Goal: Transaction & Acquisition: Download file/media

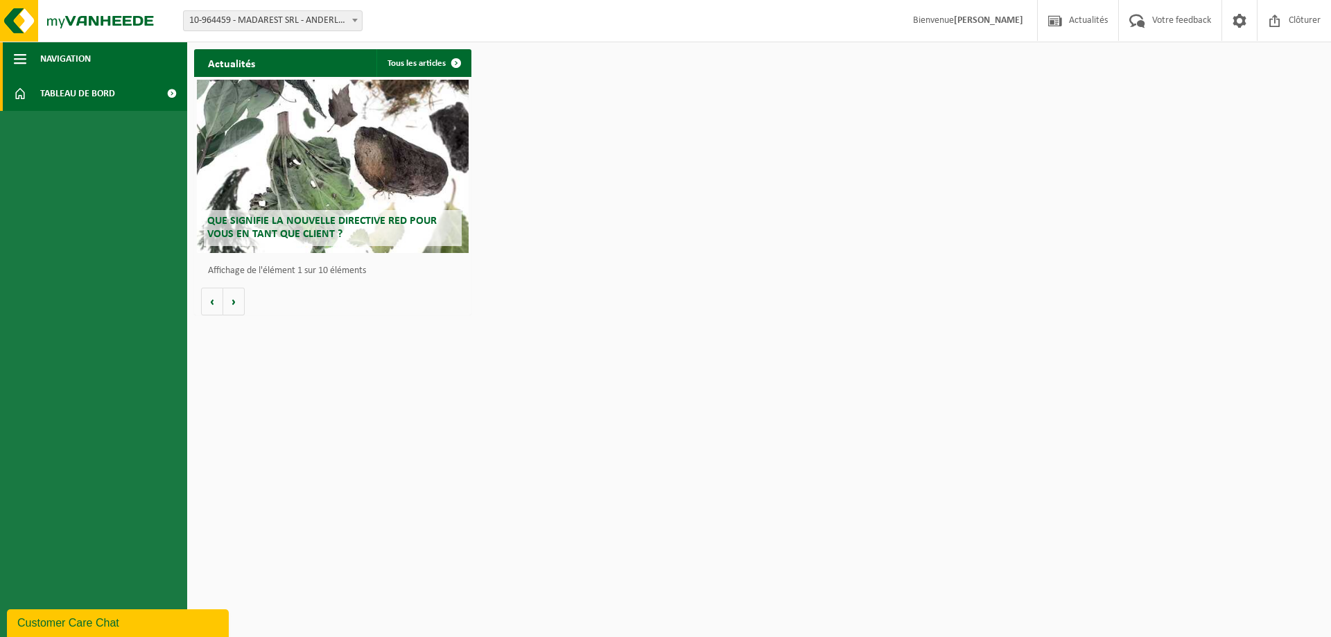
click at [87, 61] on span "Navigation" at bounding box center [65, 59] width 51 height 35
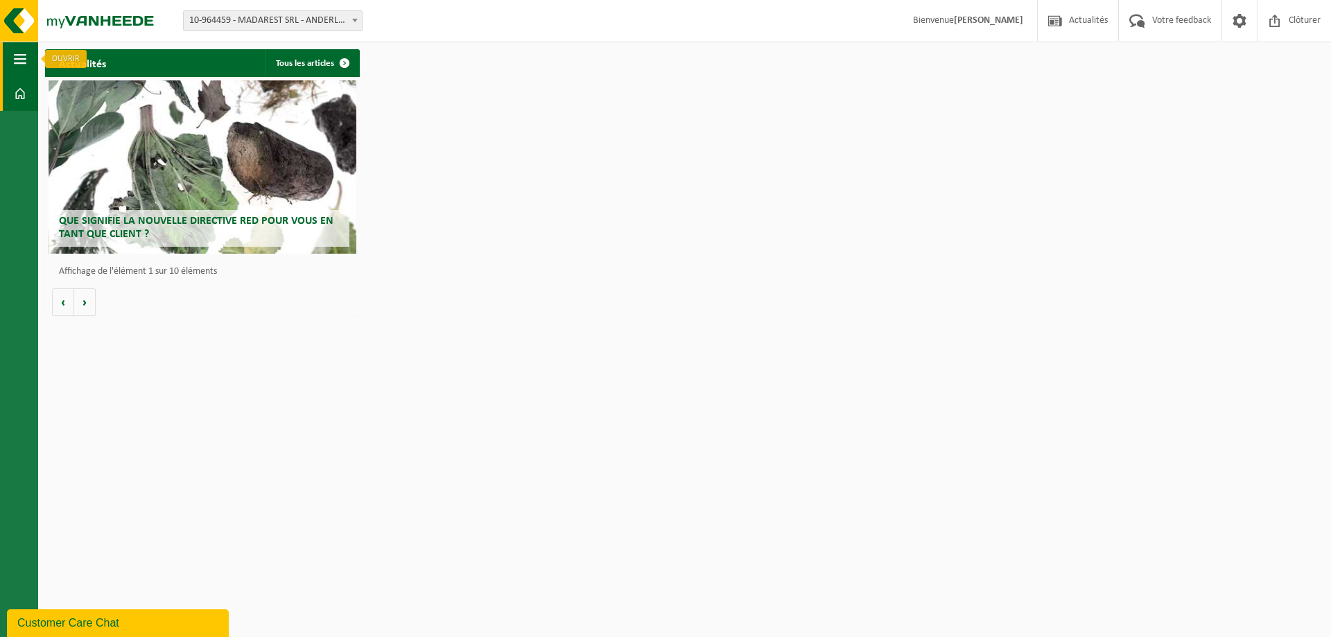
click at [21, 62] on span "button" at bounding box center [20, 59] width 12 height 35
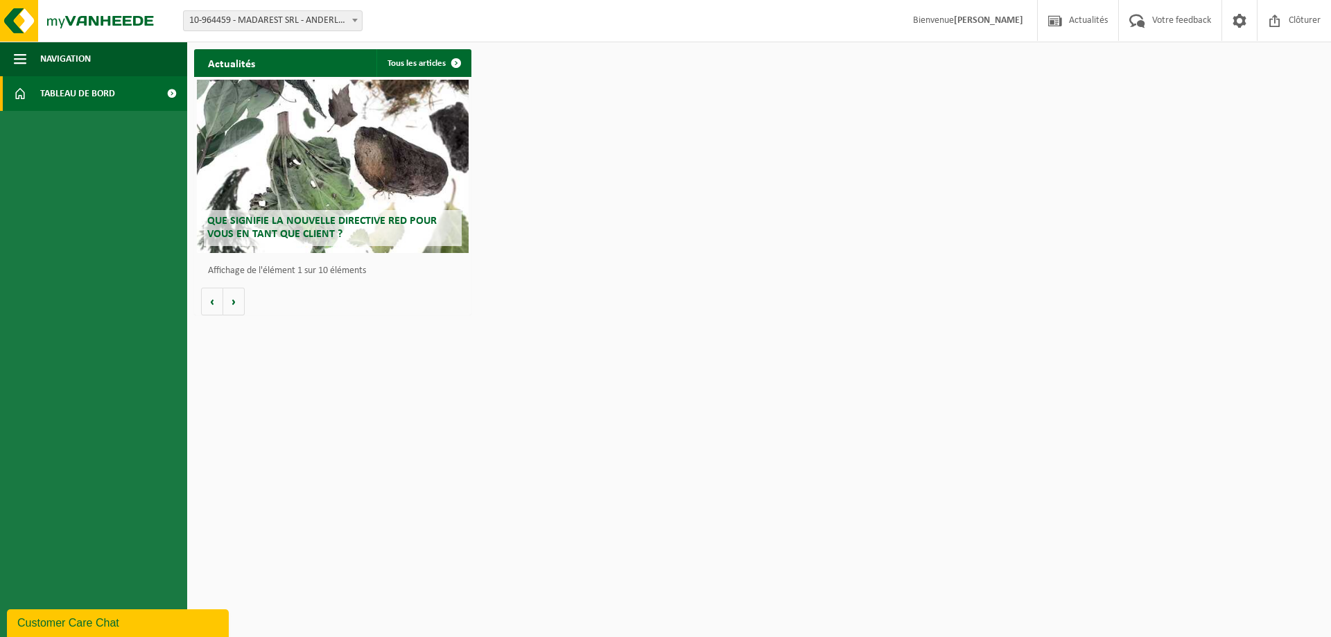
click at [53, 94] on span "Tableau de bord" at bounding box center [77, 93] width 75 height 35
click at [987, 22] on strong "[PERSON_NAME]" at bounding box center [988, 20] width 69 height 10
click at [10, 61] on button "Navigation" at bounding box center [93, 59] width 187 height 35
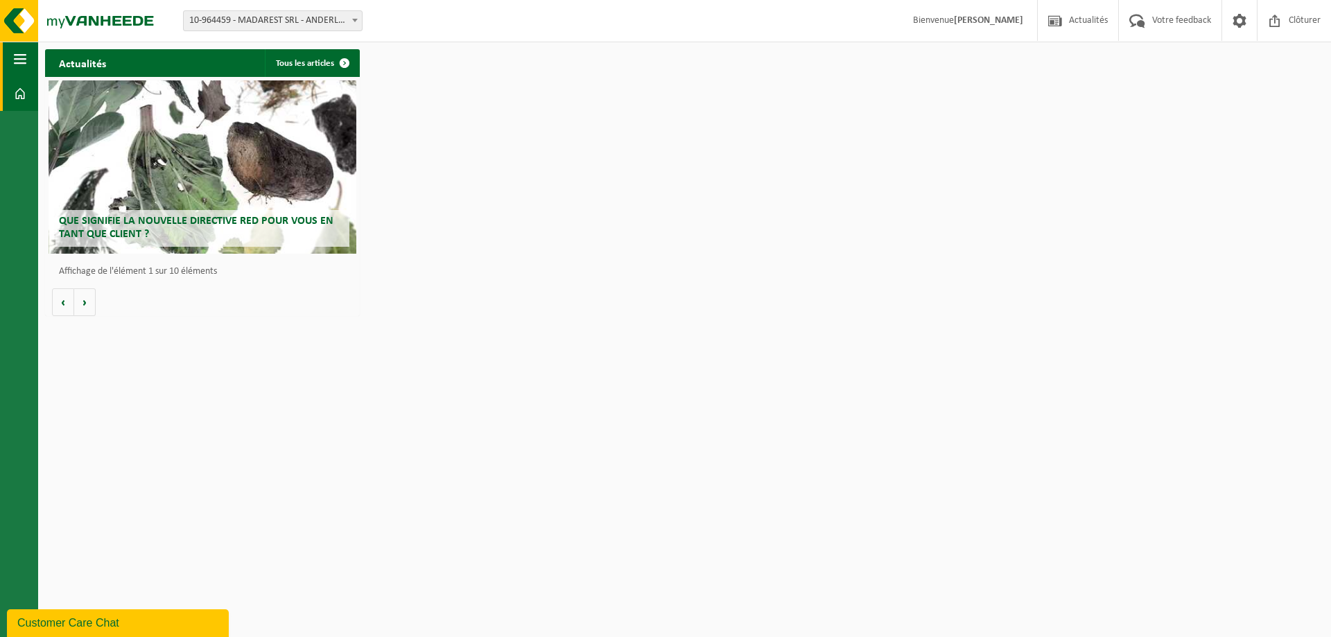
click at [14, 61] on span "button" at bounding box center [20, 59] width 12 height 35
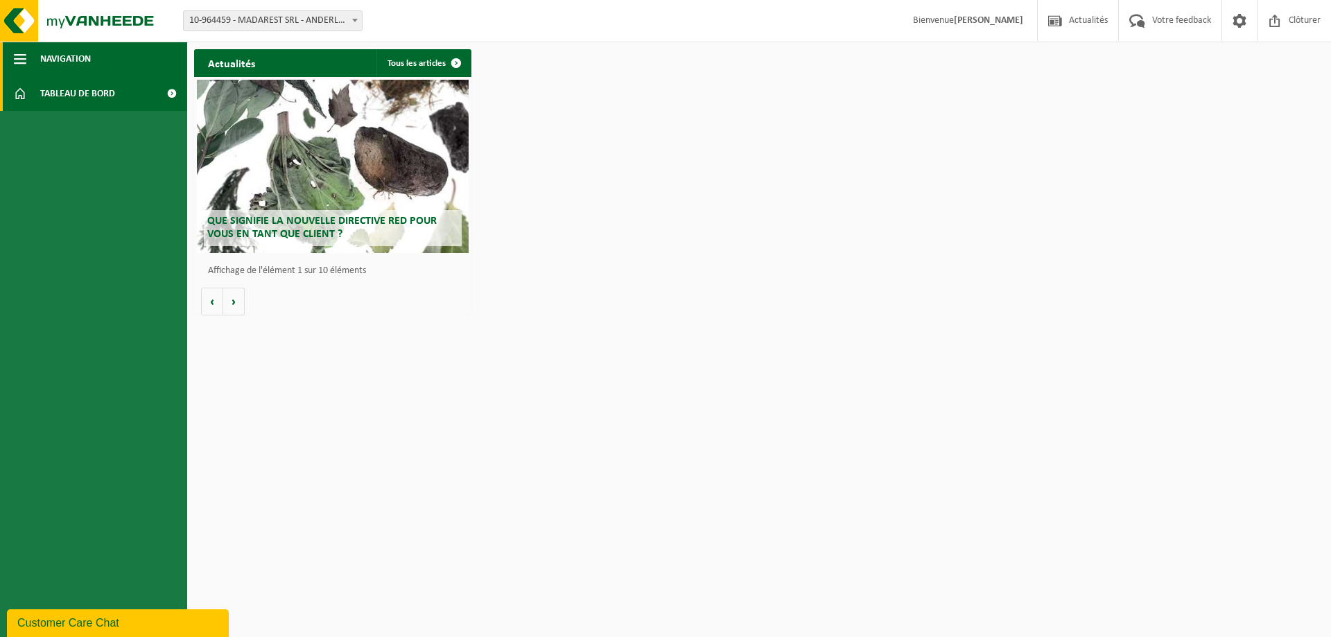
click at [14, 61] on span "button" at bounding box center [20, 59] width 12 height 35
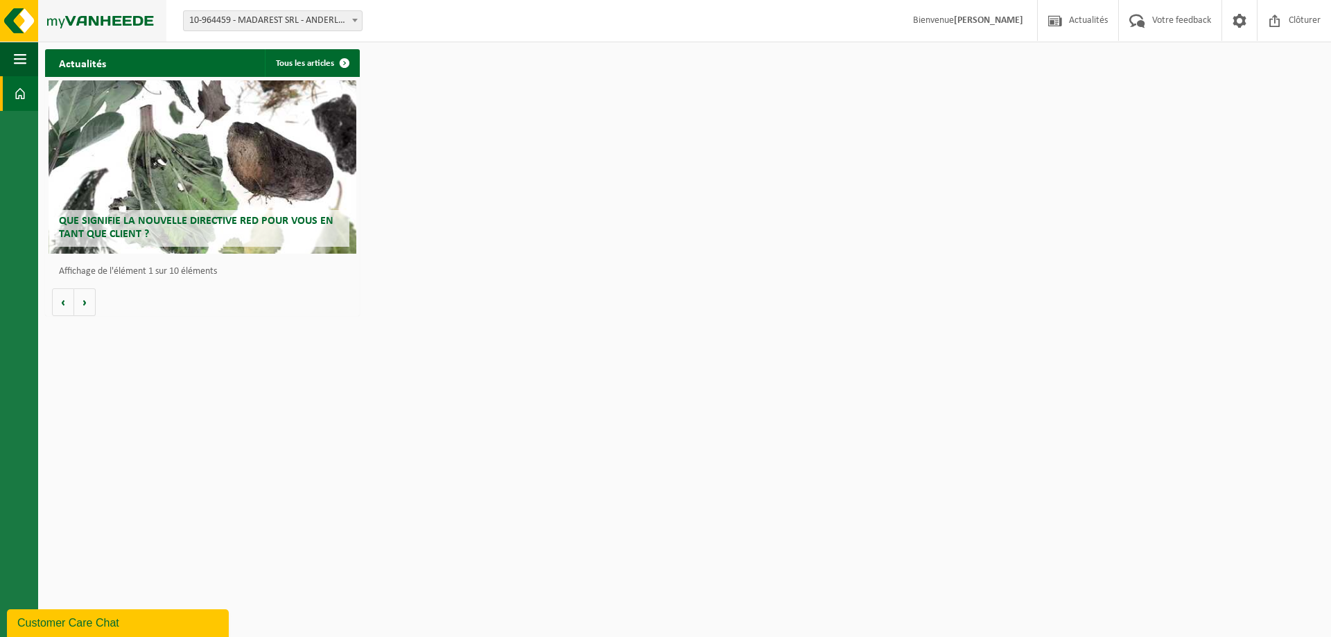
click at [78, 17] on img at bounding box center [83, 21] width 166 height 42
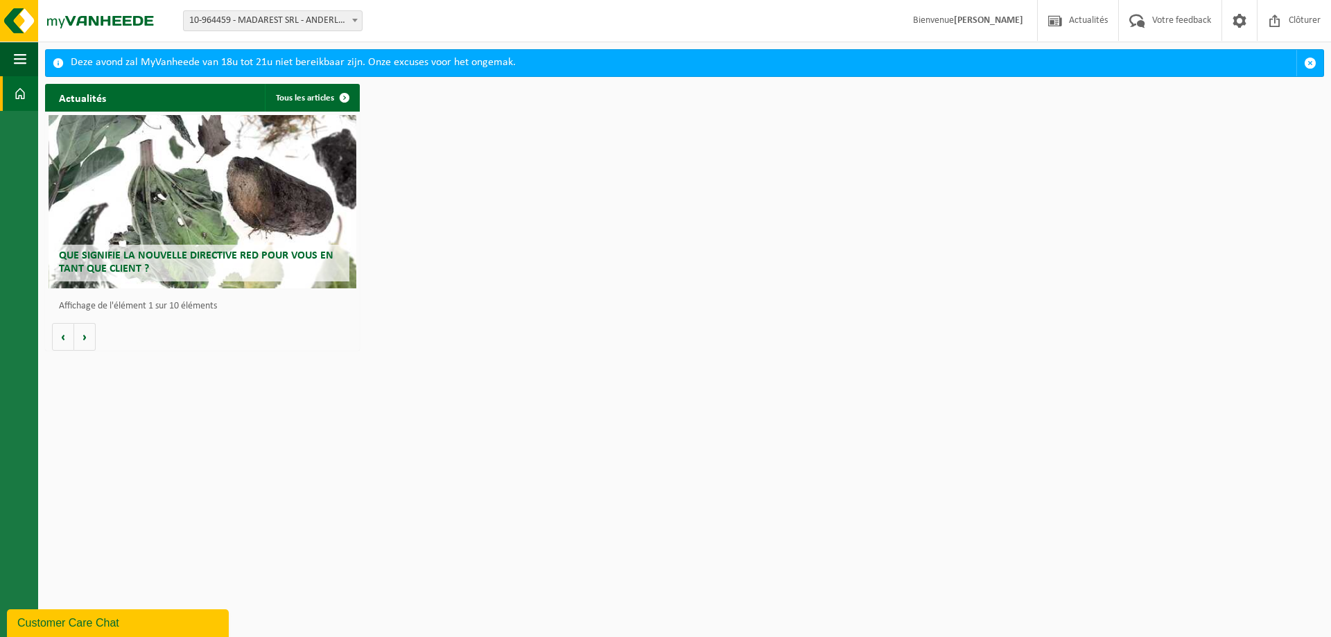
click at [978, 7] on span "Bienvenue SILVIO LUISE" at bounding box center [968, 20] width 138 height 41
click at [980, 18] on strong "[PERSON_NAME]" at bounding box center [988, 20] width 69 height 10
click at [9, 56] on button "Navigation" at bounding box center [19, 59] width 38 height 35
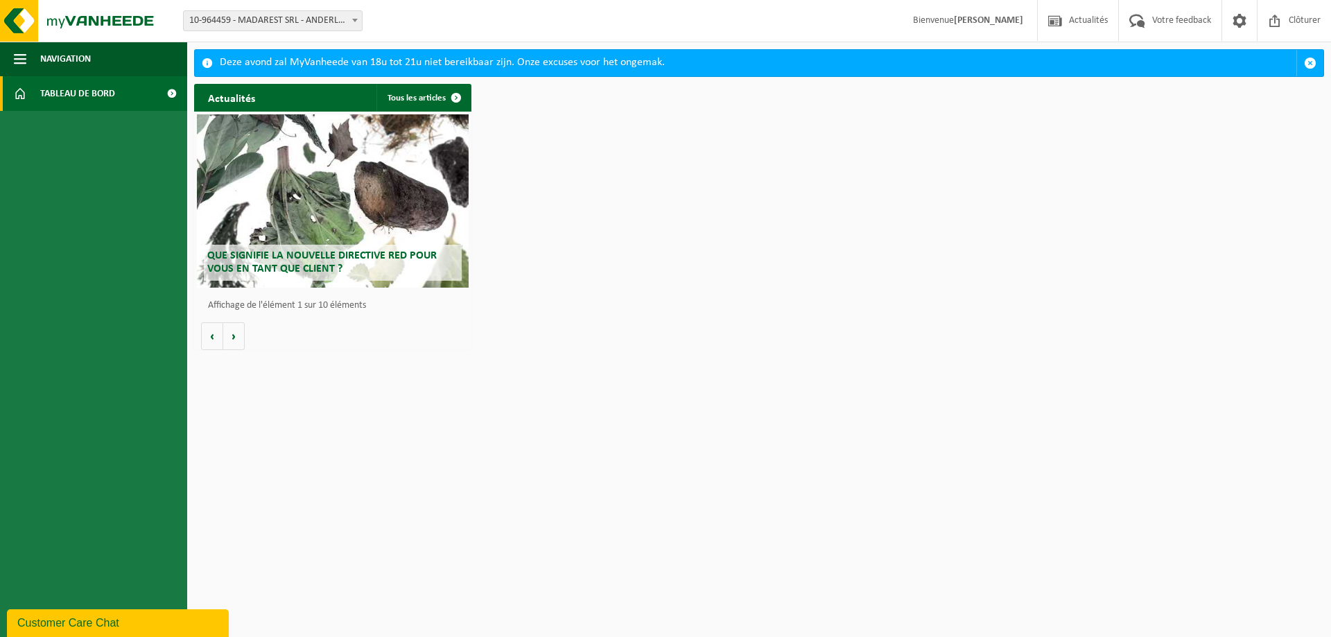
click at [62, 105] on span "Tableau de bord" at bounding box center [77, 93] width 75 height 35
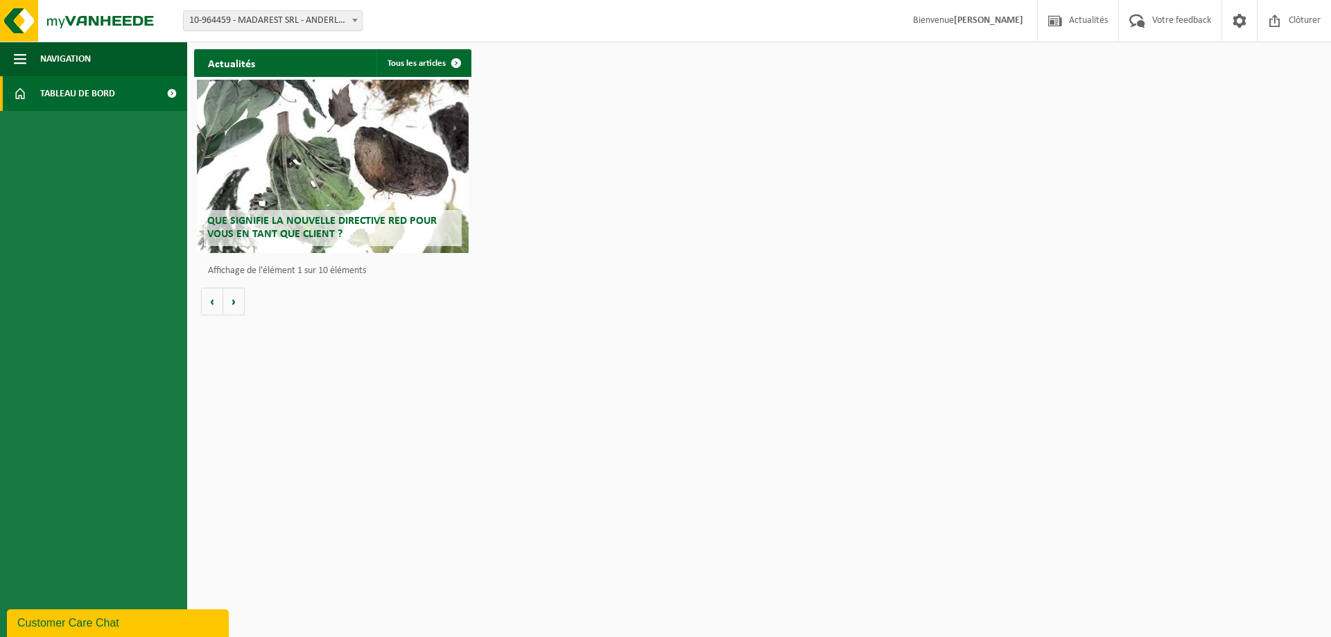
click at [313, 24] on span "10-964459 - MADAREST SRL - ANDERLUES" at bounding box center [273, 20] width 178 height 19
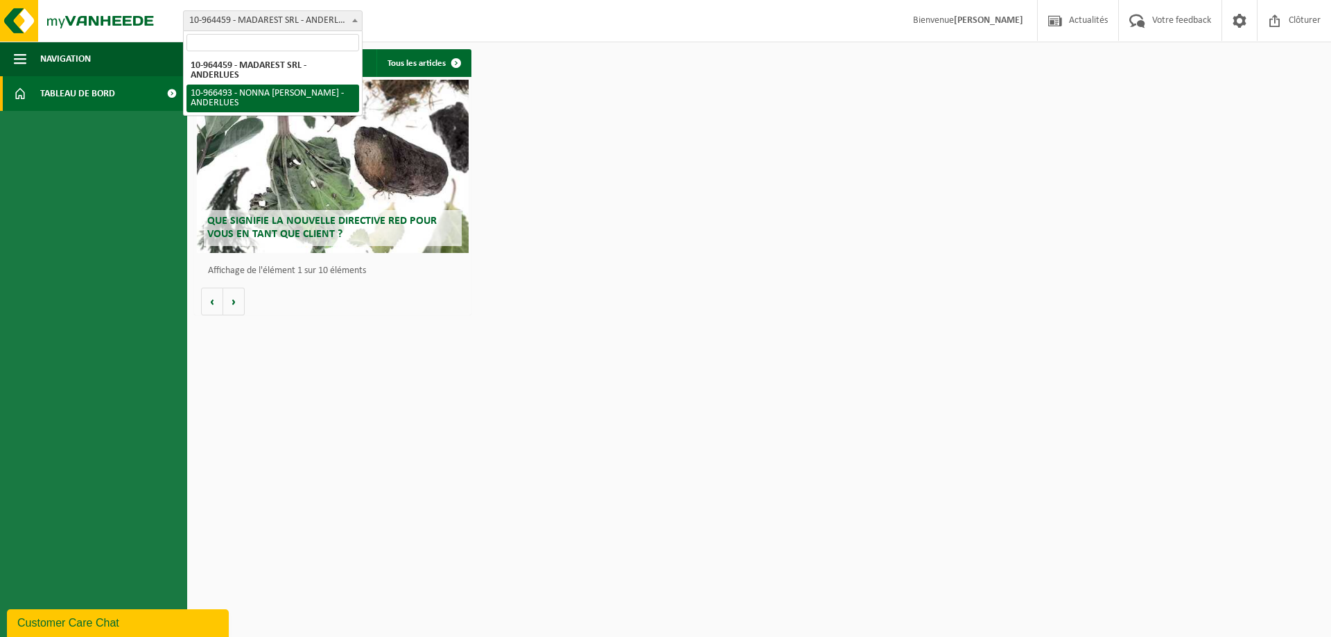
select select "153009"
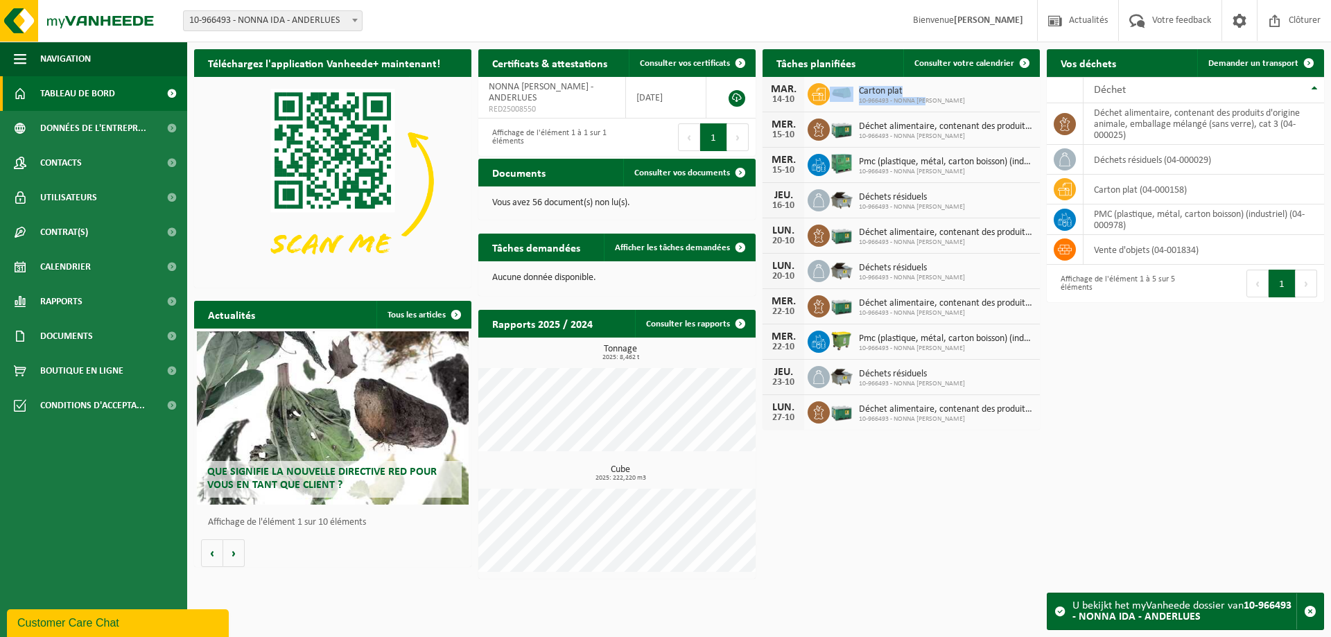
drag, startPoint x: 773, startPoint y: 89, endPoint x: 974, endPoint y: 108, distance: 202.0
click at [974, 108] on div "MAR. 14-10 Carton plat 10-966493 - NONNA IDA" at bounding box center [901, 94] width 277 height 35
click at [69, 302] on span "Rapports" at bounding box center [61, 301] width 42 height 35
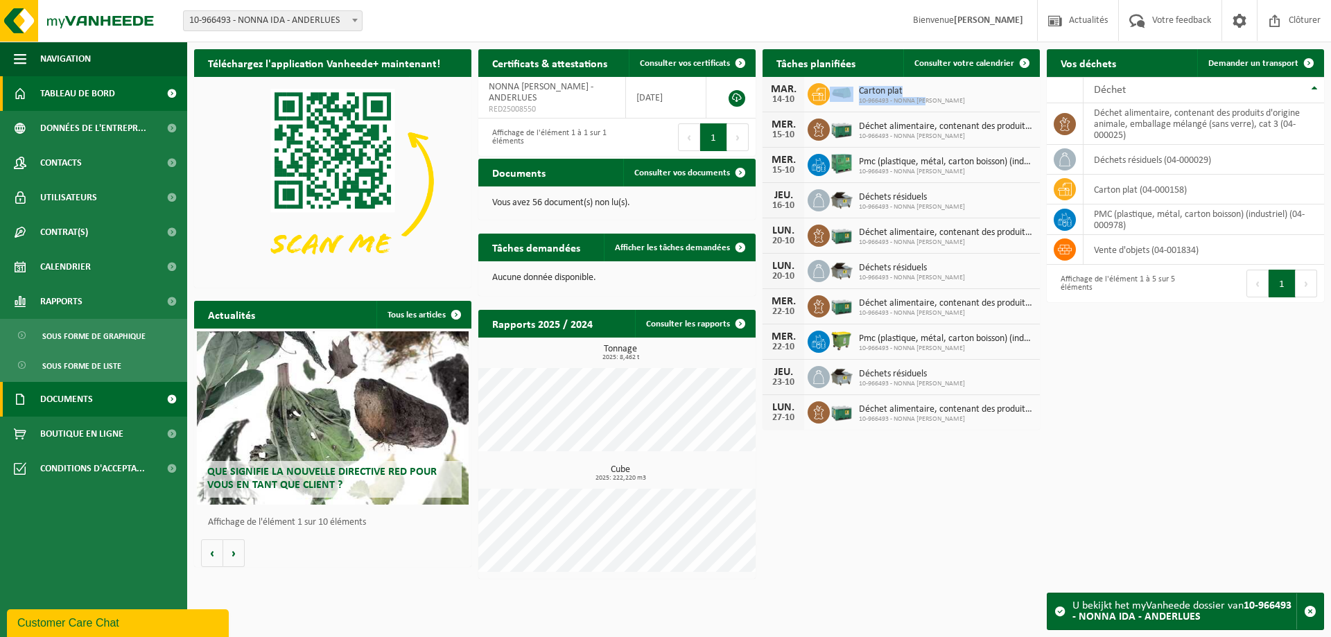
click at [92, 394] on span "Documents" at bounding box center [66, 399] width 53 height 35
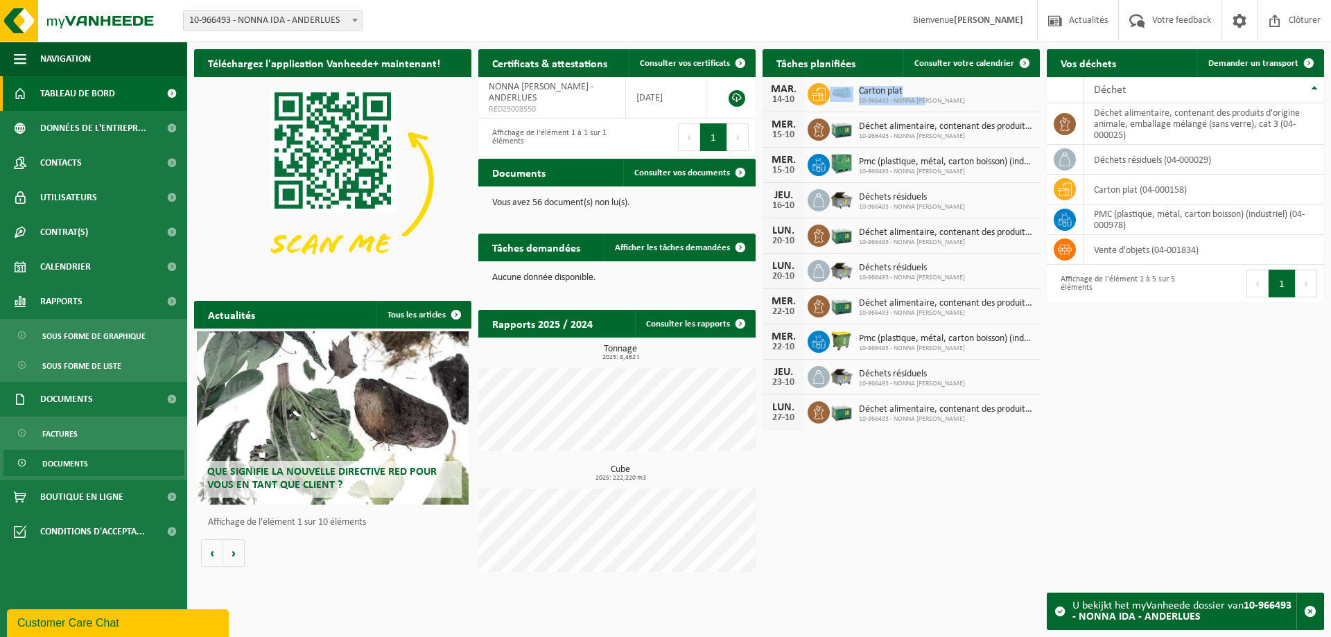
click at [74, 460] on span "Documents" at bounding box center [65, 464] width 46 height 26
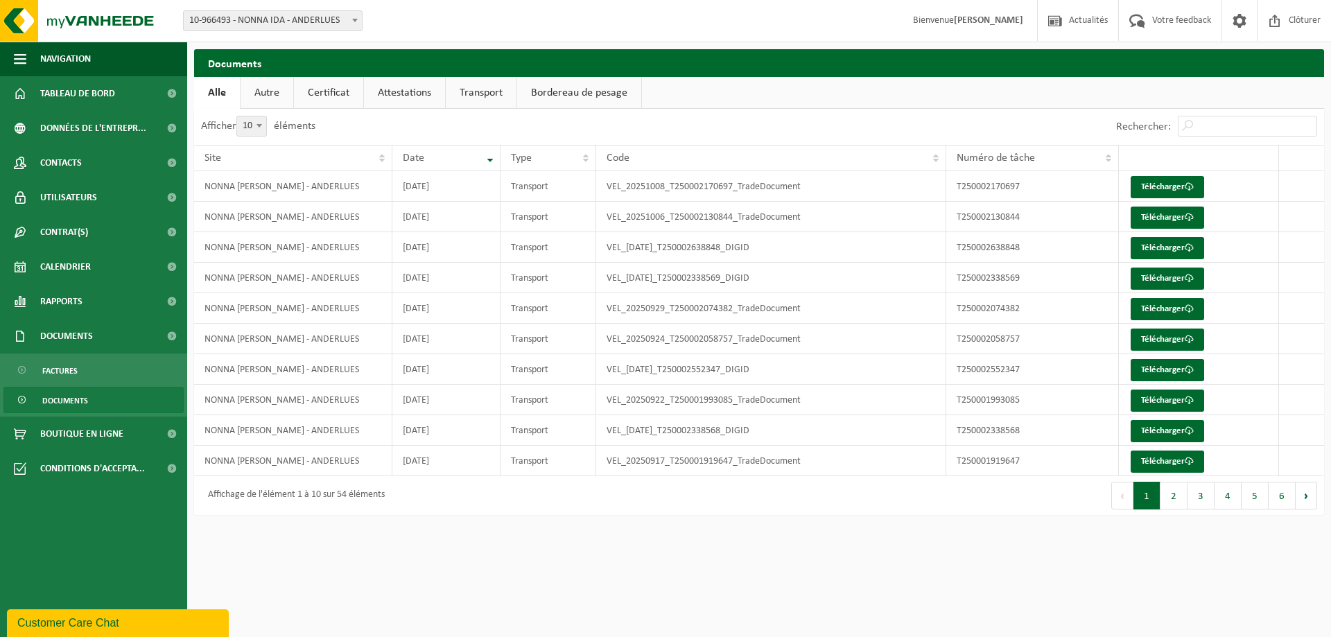
click at [263, 96] on link "Autre" at bounding box center [267, 93] width 53 height 32
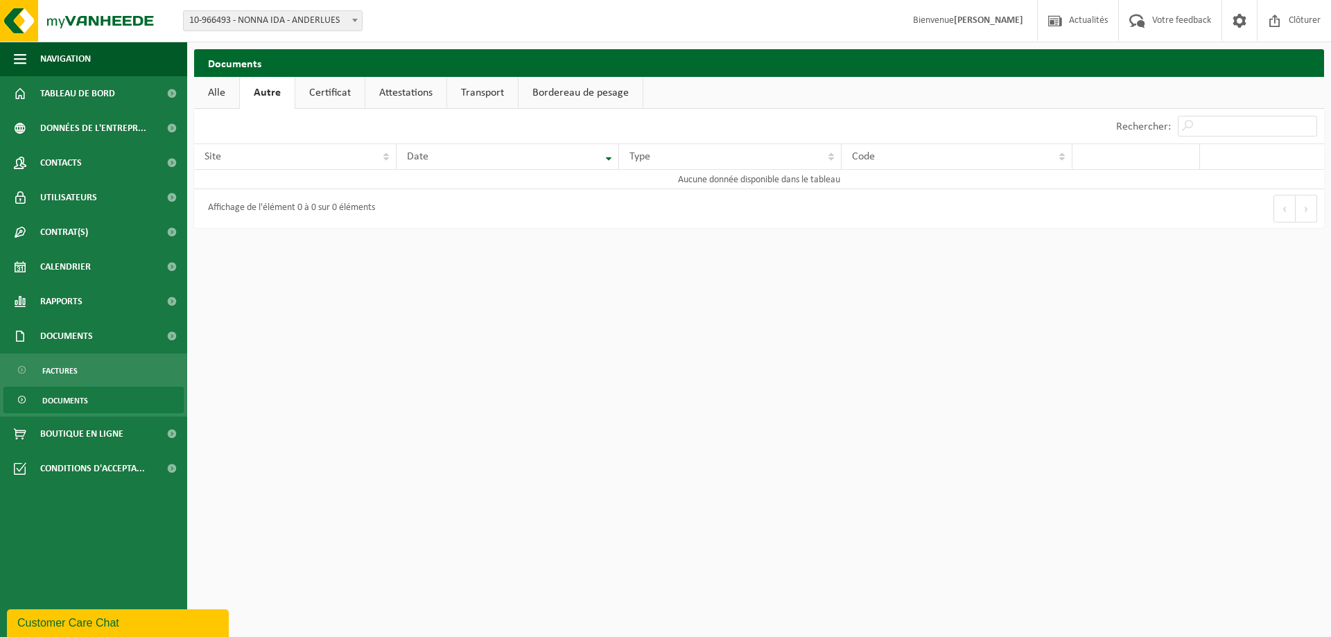
click at [234, 93] on link "Alle" at bounding box center [216, 93] width 45 height 32
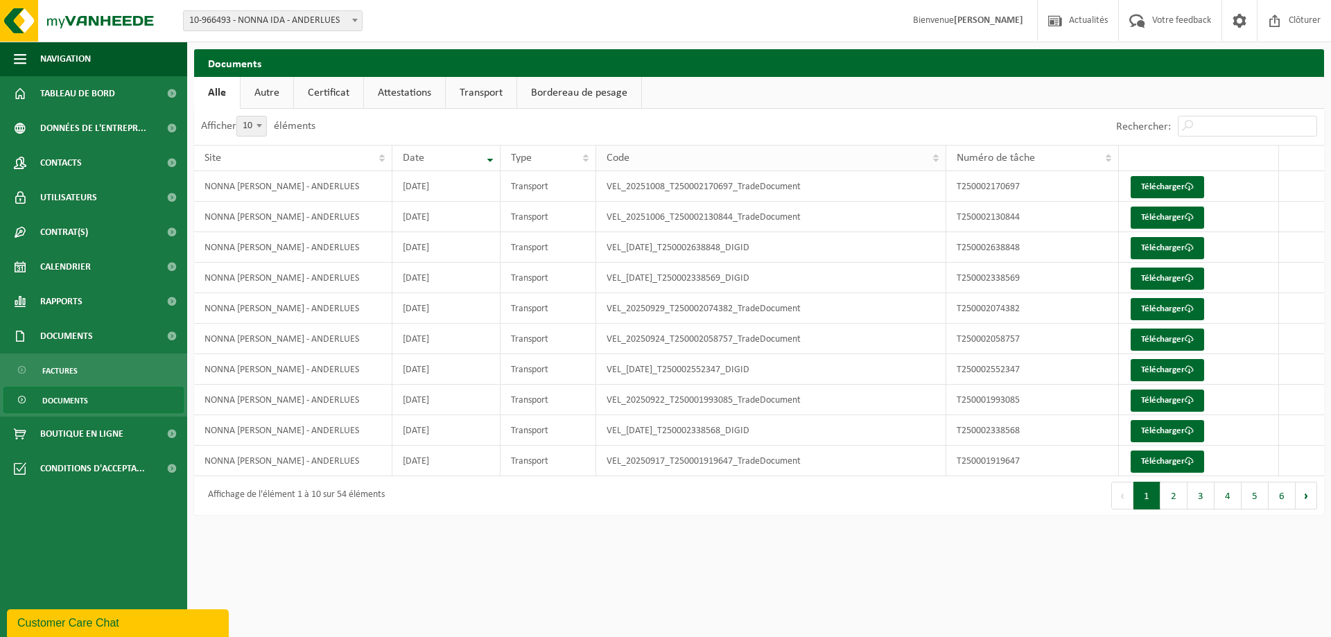
click at [681, 154] on div "Code" at bounding box center [768, 158] width 322 height 11
click at [276, 95] on link "Autre" at bounding box center [267, 93] width 53 height 32
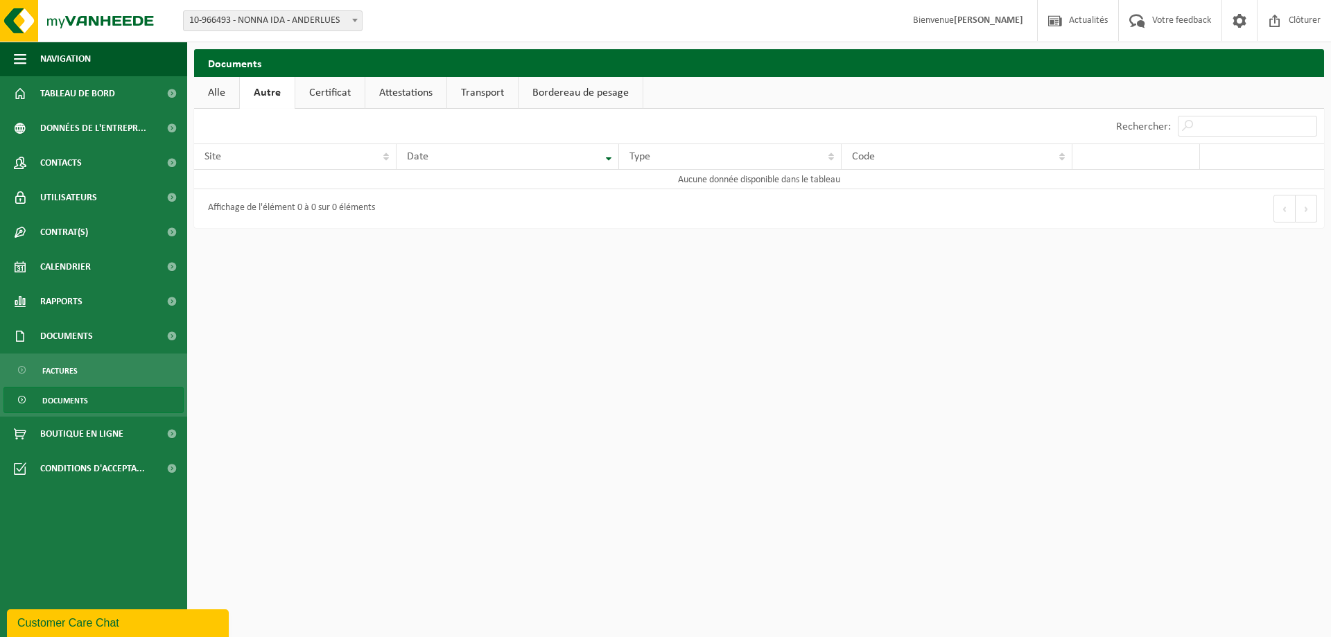
click at [353, 94] on link "Certificat" at bounding box center [329, 93] width 69 height 32
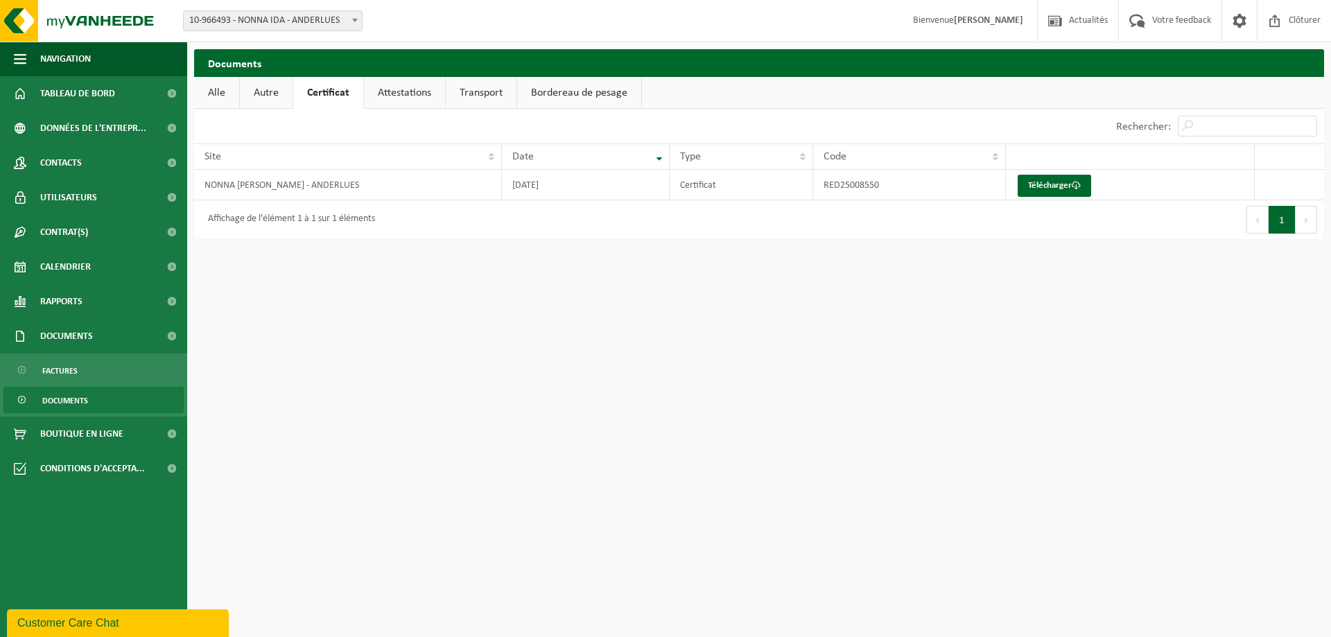
click at [394, 92] on link "Attestations" at bounding box center [404, 93] width 81 height 32
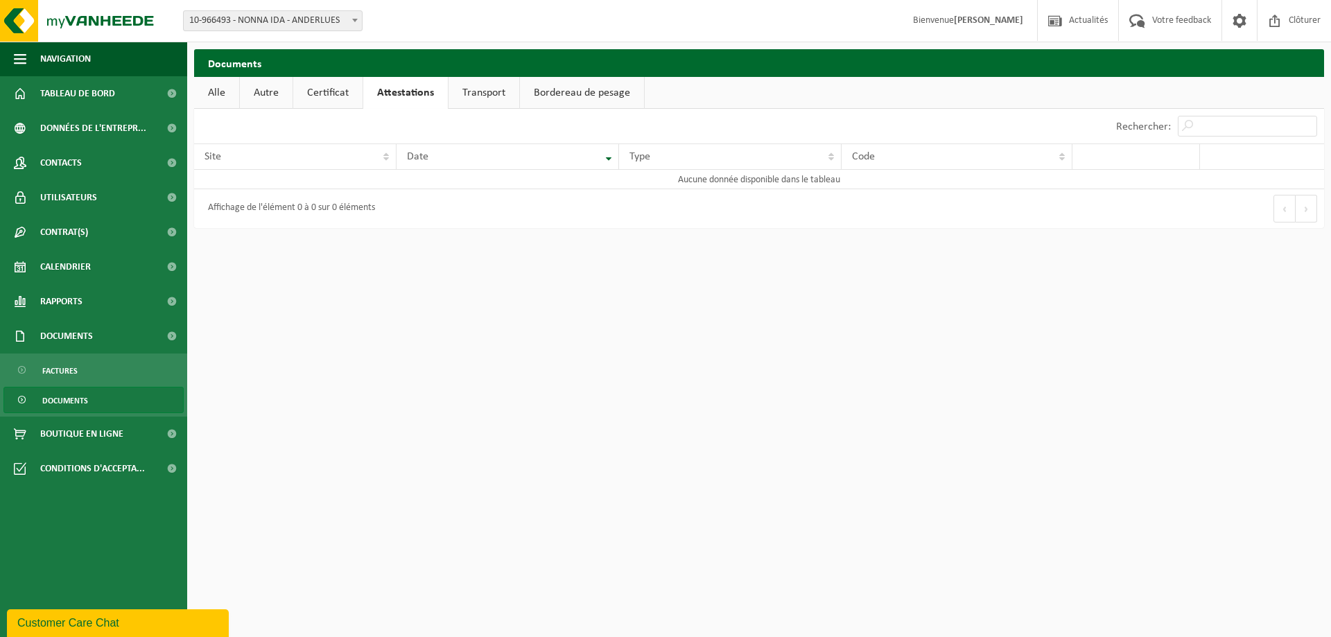
click at [483, 97] on link "Transport" at bounding box center [484, 93] width 71 height 32
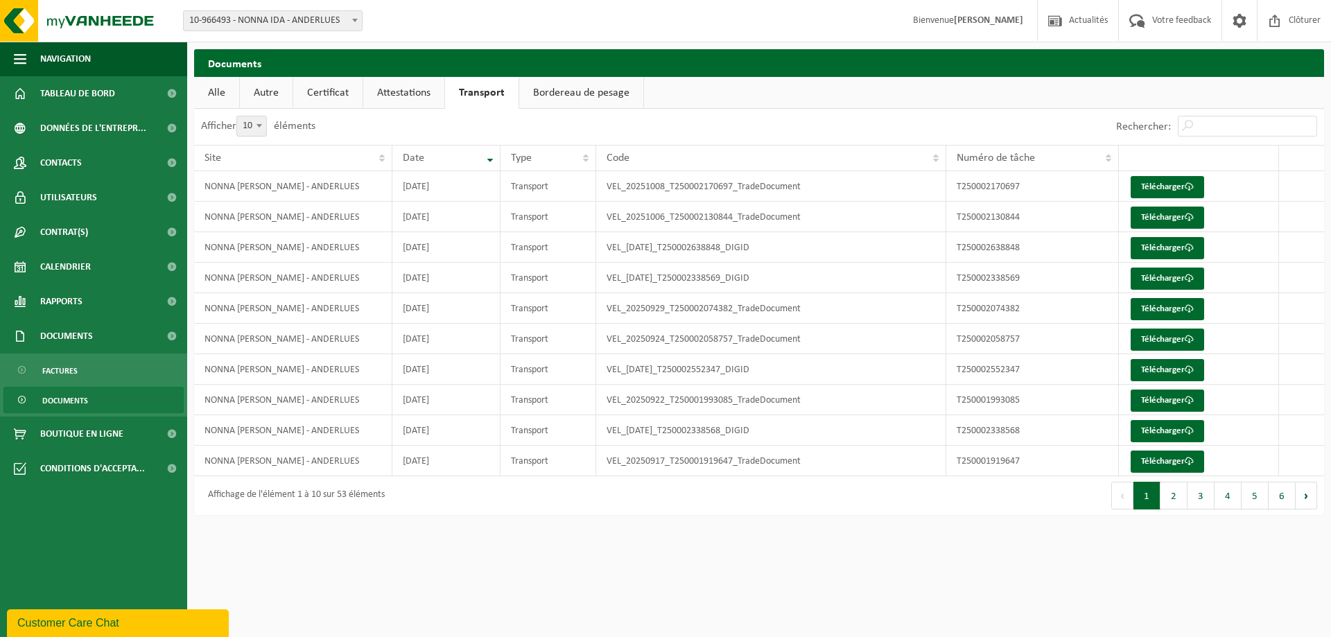
click at [593, 96] on link "Bordereau de pesage" at bounding box center [581, 93] width 124 height 32
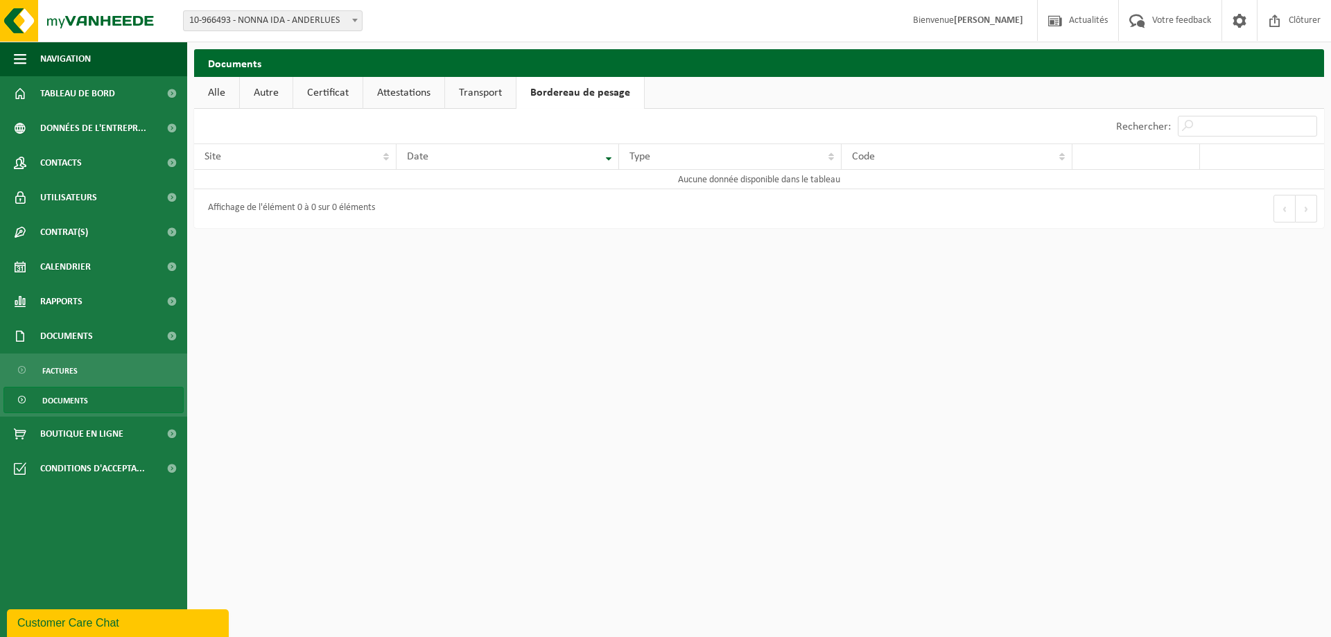
click at [63, 399] on span "Documents" at bounding box center [65, 401] width 46 height 26
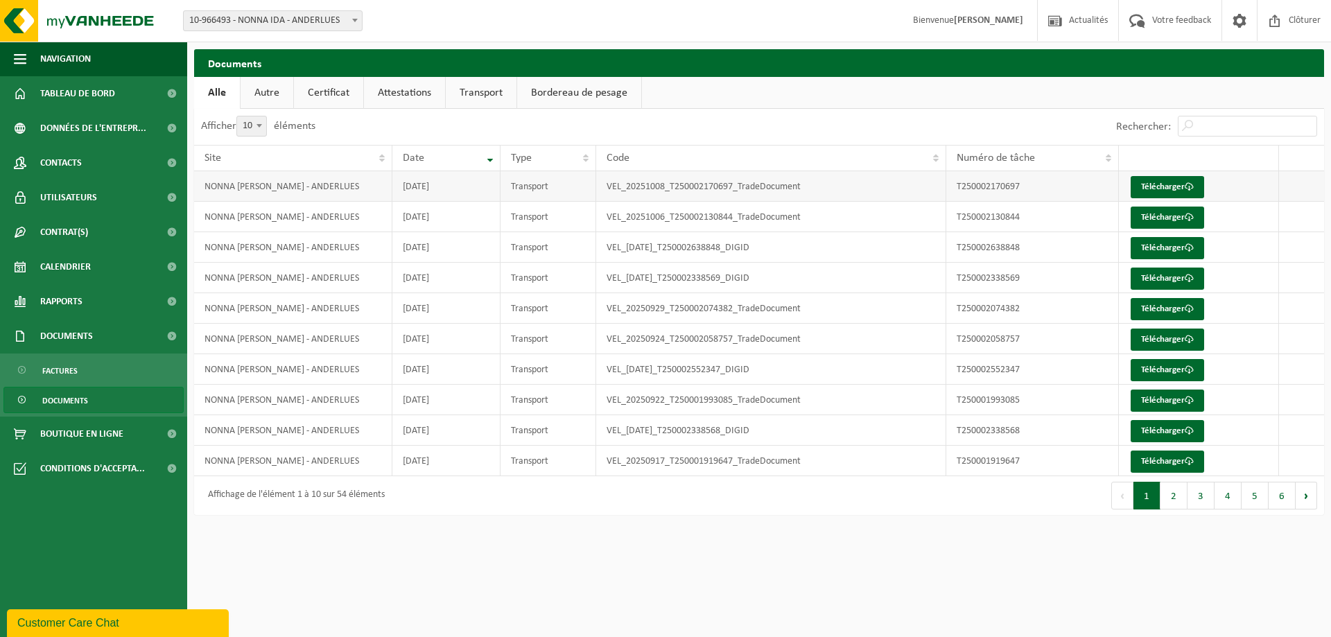
click at [1151, 175] on td "Télécharger" at bounding box center [1199, 186] width 160 height 31
click at [733, 159] on div "Code" at bounding box center [768, 158] width 322 height 11
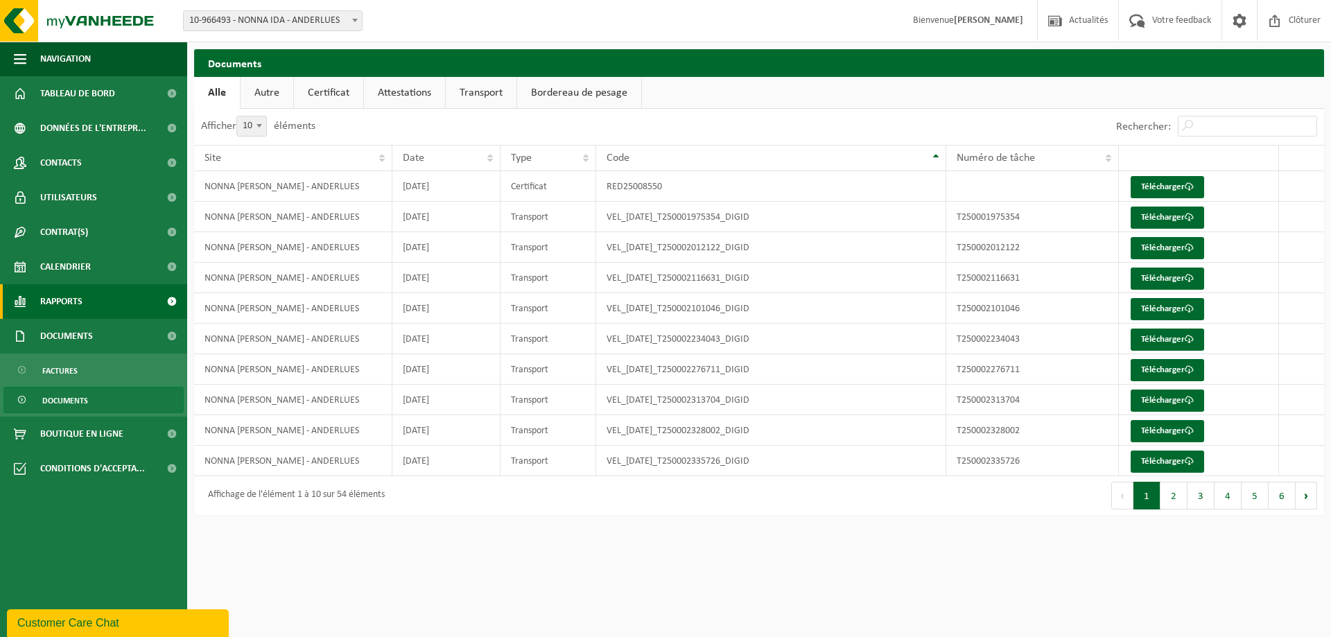
click at [71, 299] on span "Rapports" at bounding box center [61, 301] width 42 height 35
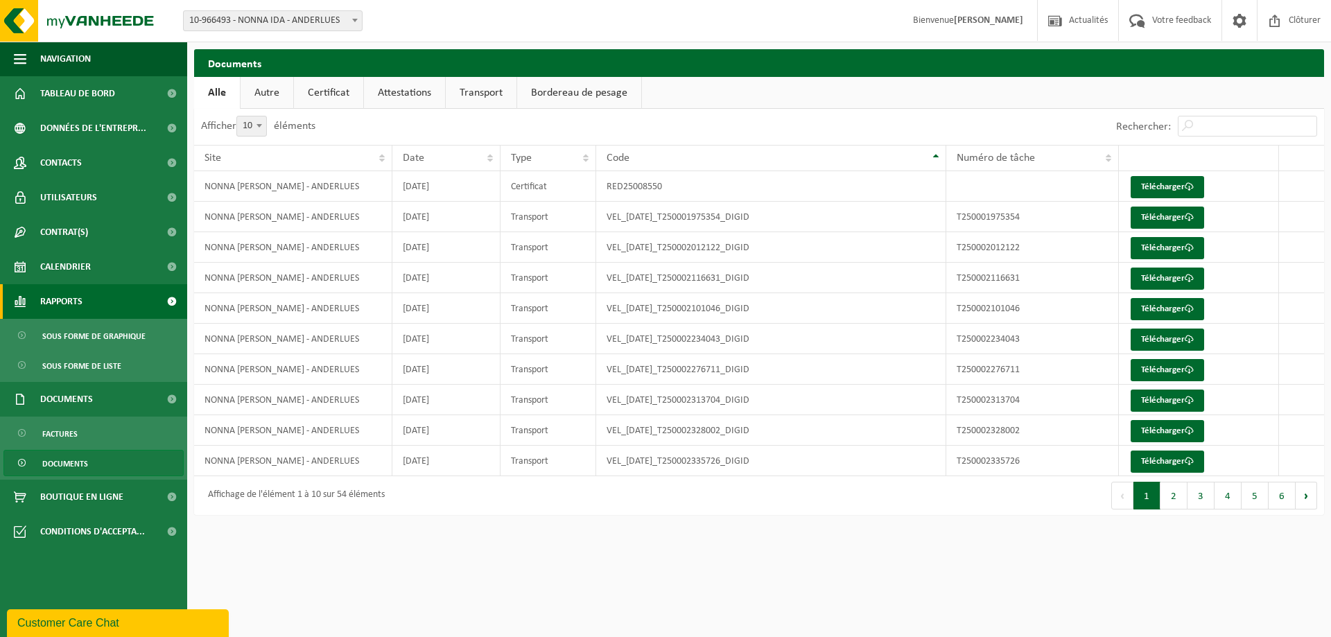
click at [102, 286] on link "Rapports" at bounding box center [93, 301] width 187 height 35
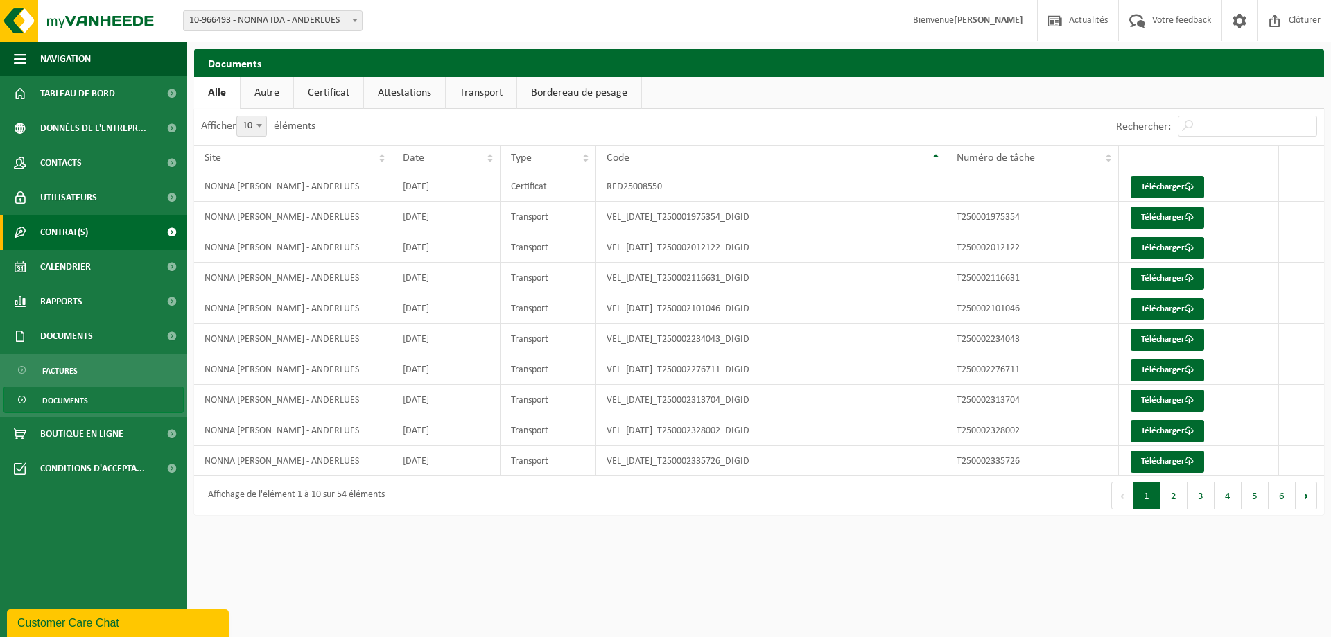
click at [99, 234] on link "Contrat(s)" at bounding box center [93, 232] width 187 height 35
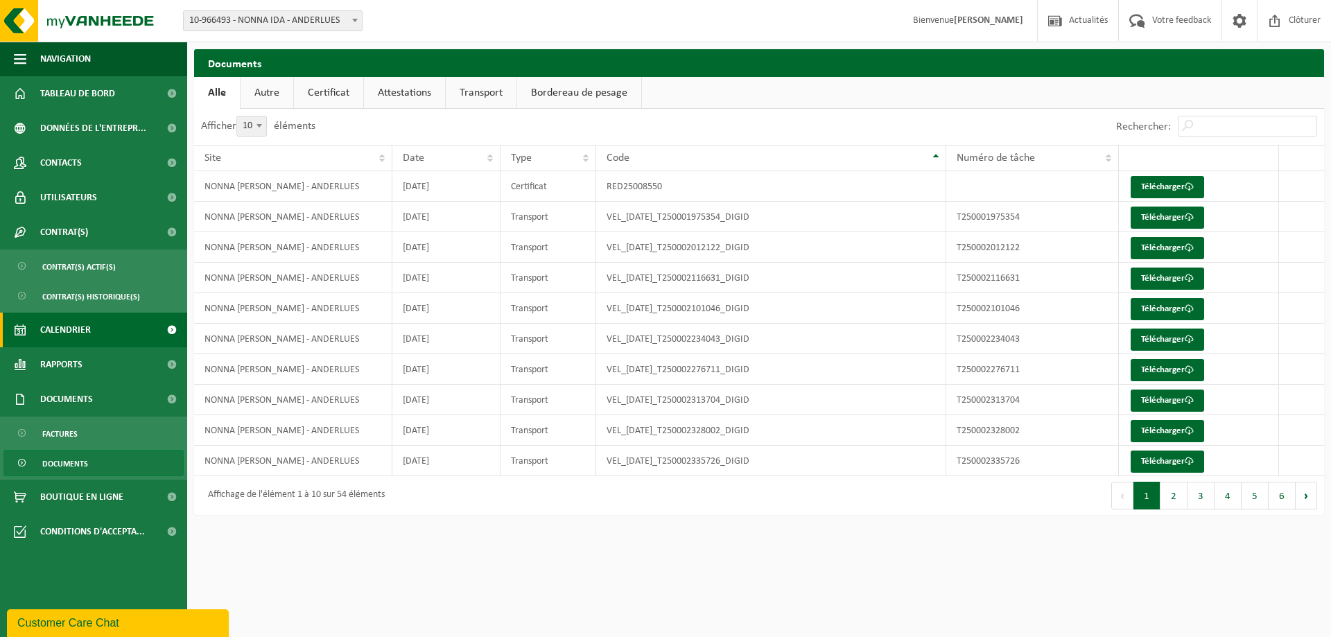
click at [88, 328] on span "Calendrier" at bounding box center [65, 330] width 51 height 35
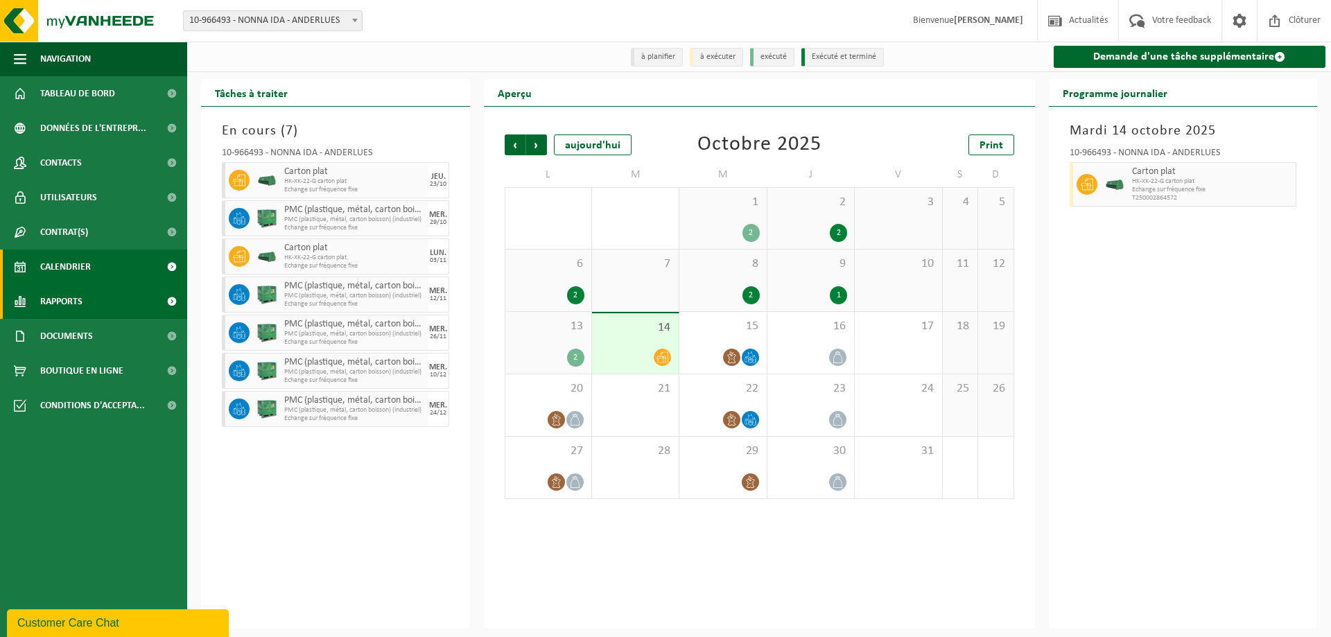
click at [80, 304] on span "Rapports" at bounding box center [61, 301] width 42 height 35
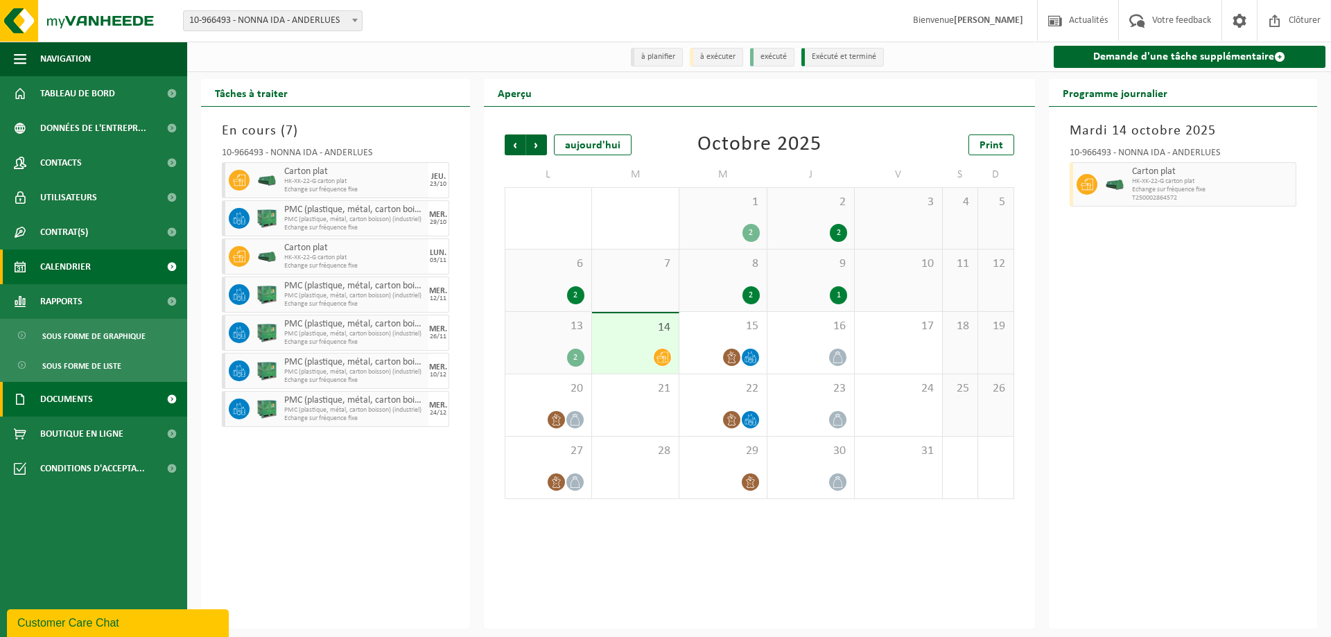
click at [97, 406] on link "Documents" at bounding box center [93, 399] width 187 height 35
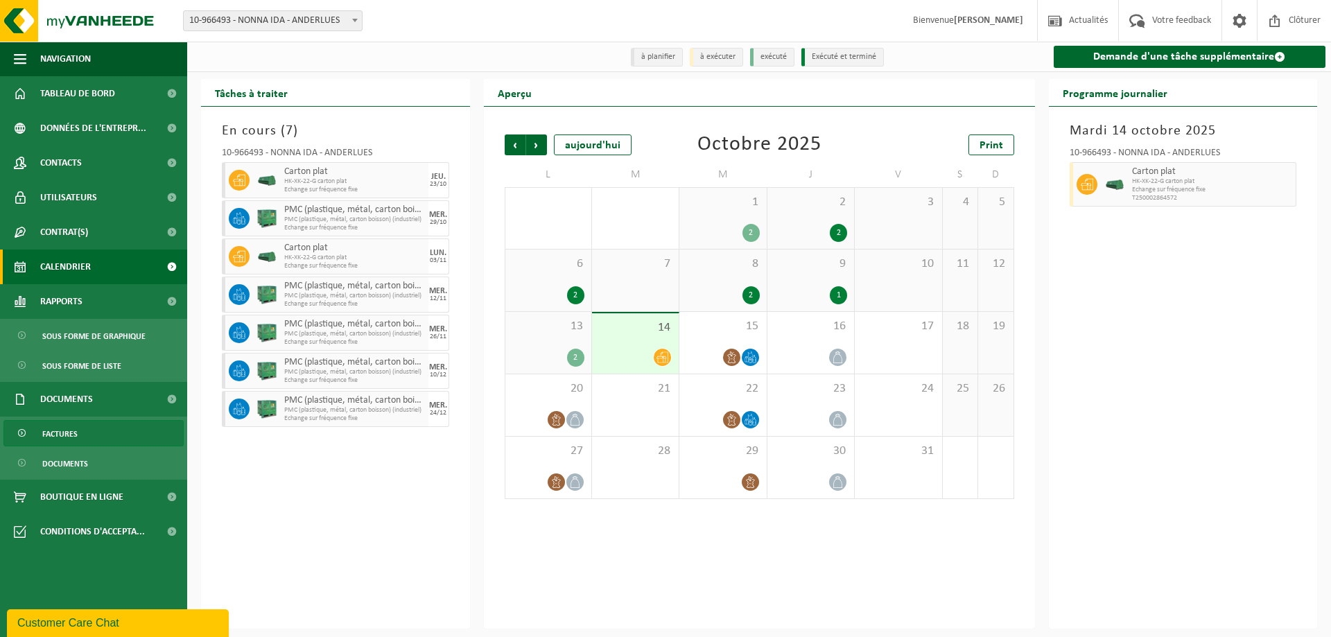
click at [71, 437] on span "Factures" at bounding box center [59, 434] width 35 height 26
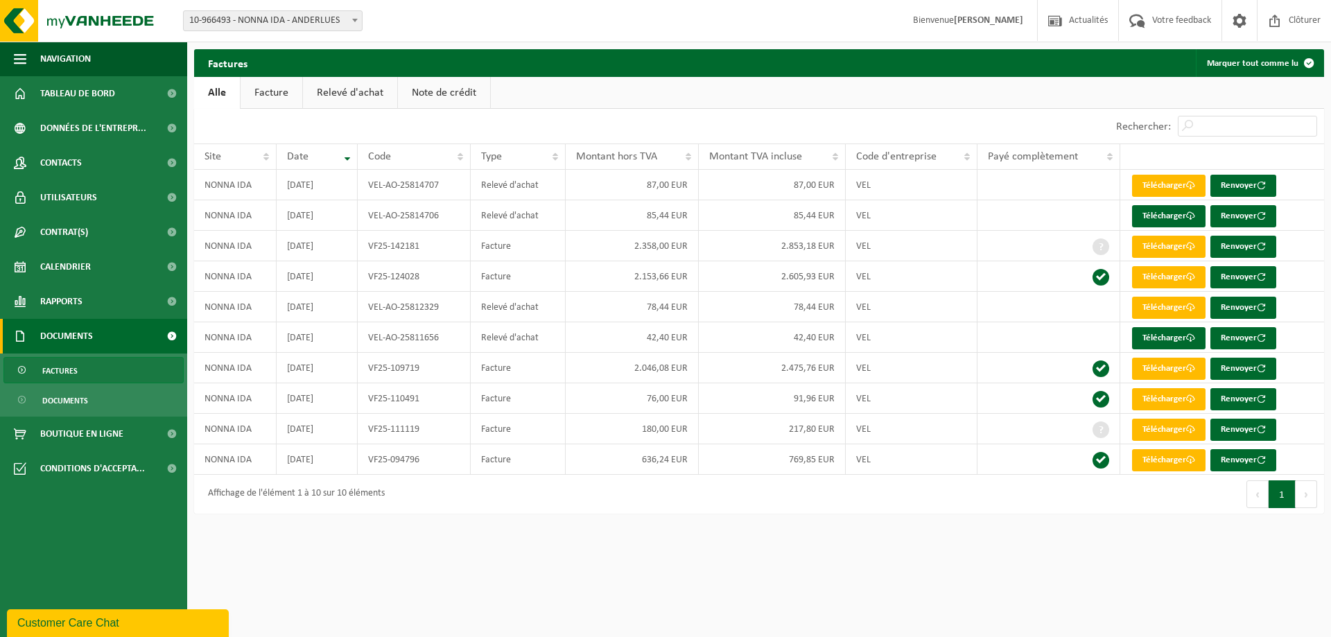
click at [324, 93] on link "Relevé d'achat" at bounding box center [350, 93] width 94 height 32
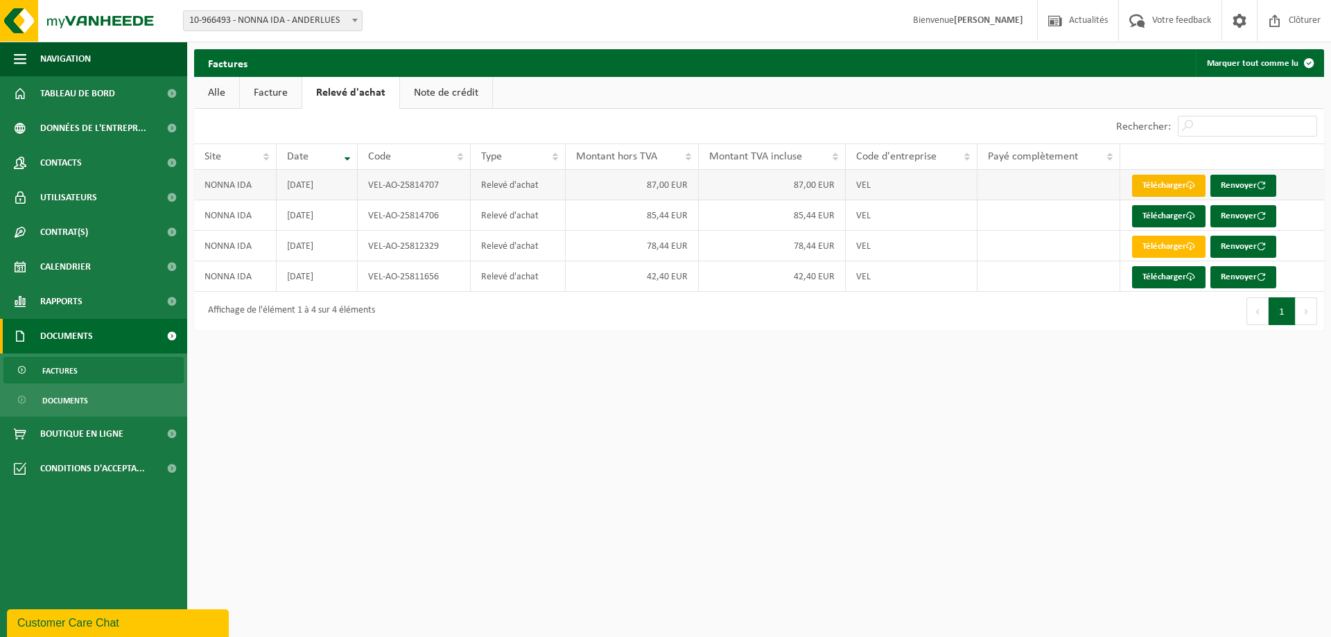
click at [1171, 188] on link "Télécharger" at bounding box center [1168, 186] width 73 height 22
click at [1169, 186] on link "Télécharger" at bounding box center [1168, 186] width 73 height 22
drag, startPoint x: 440, startPoint y: 281, endPoint x: 369, endPoint y: 277, distance: 70.8
click at [369, 277] on td "VEL-AO-25811656" at bounding box center [414, 276] width 112 height 31
copy td "VEL-AO-25811656"
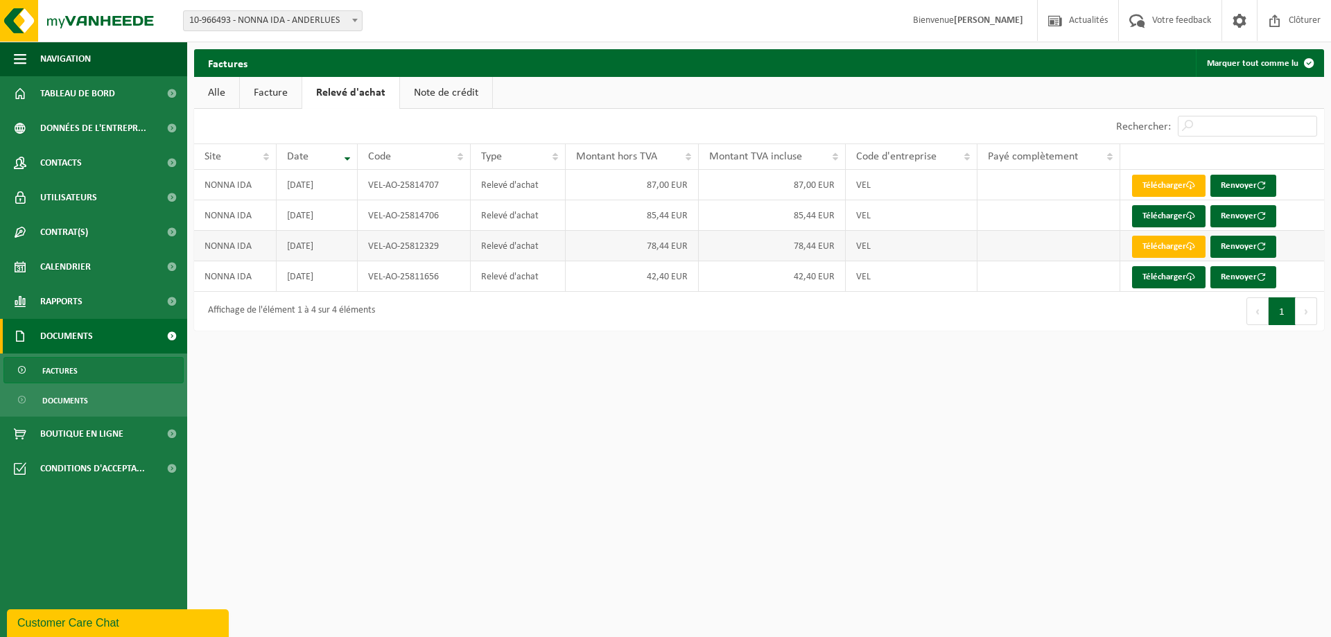
click at [413, 249] on td "VEL-AO-25812329" at bounding box center [414, 246] width 112 height 31
drag, startPoint x: 445, startPoint y: 247, endPoint x: 363, endPoint y: 250, distance: 81.9
click at [363, 250] on td "VEL-AO-25812329" at bounding box center [414, 246] width 112 height 31
copy td "VEL-AO-25812329"
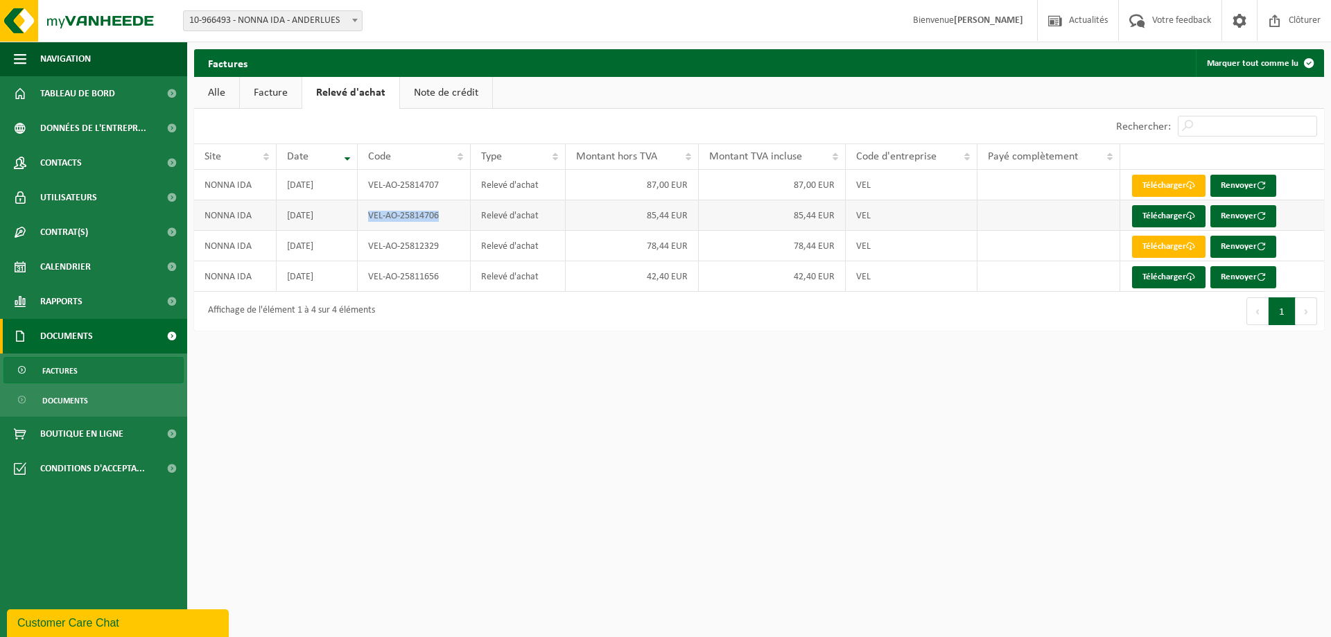
drag, startPoint x: 458, startPoint y: 218, endPoint x: 364, endPoint y: 219, distance: 93.6
click at [364, 219] on td "VEL-AO-25814706" at bounding box center [414, 215] width 112 height 31
copy td "VEL-AO-25814706"
click at [407, 186] on td "VEL-AO-25814707" at bounding box center [414, 185] width 112 height 31
drag, startPoint x: 440, startPoint y: 186, endPoint x: 364, endPoint y: 187, distance: 76.3
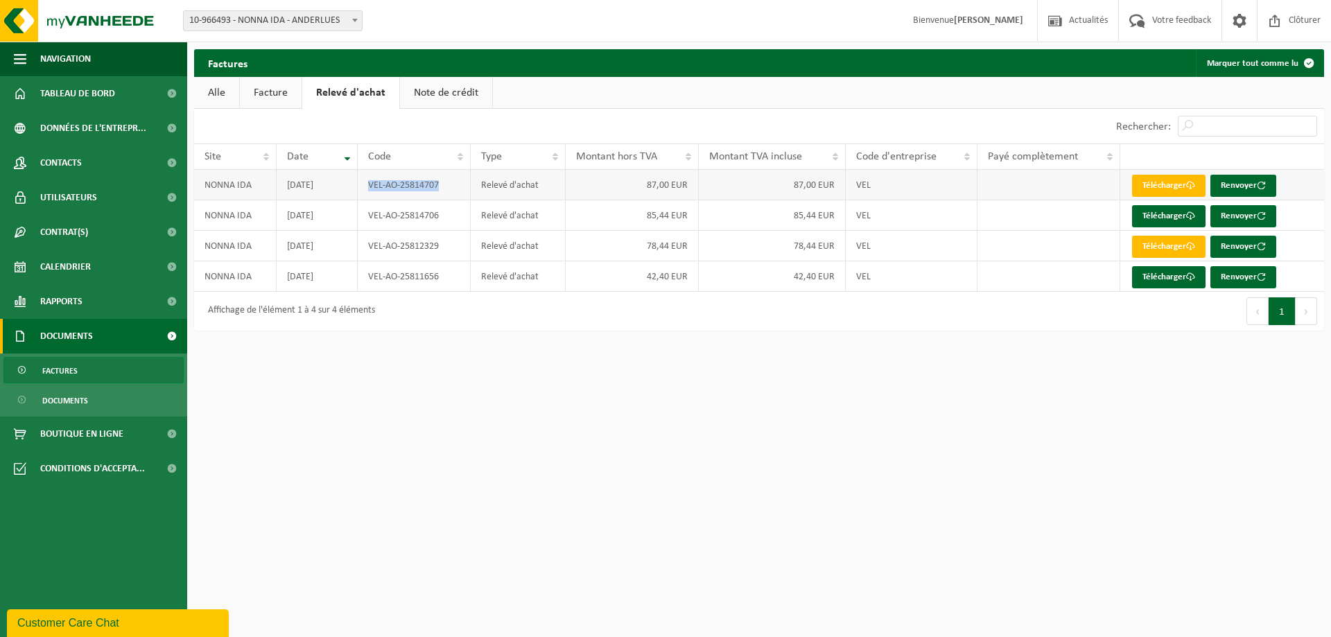
click at [364, 187] on td "VEL-AO-25814707" at bounding box center [414, 185] width 112 height 31
copy td "VEL-AO-25814707"
